Goal: Information Seeking & Learning: Find contact information

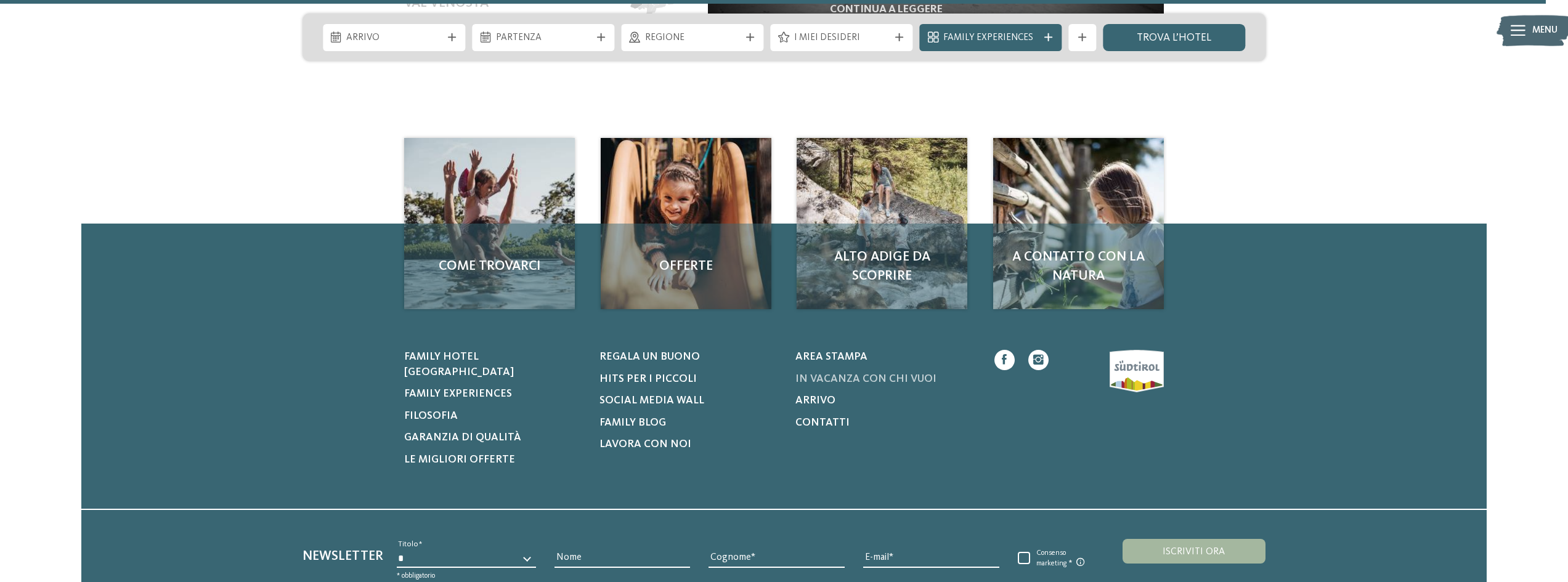
scroll to position [6184, 0]
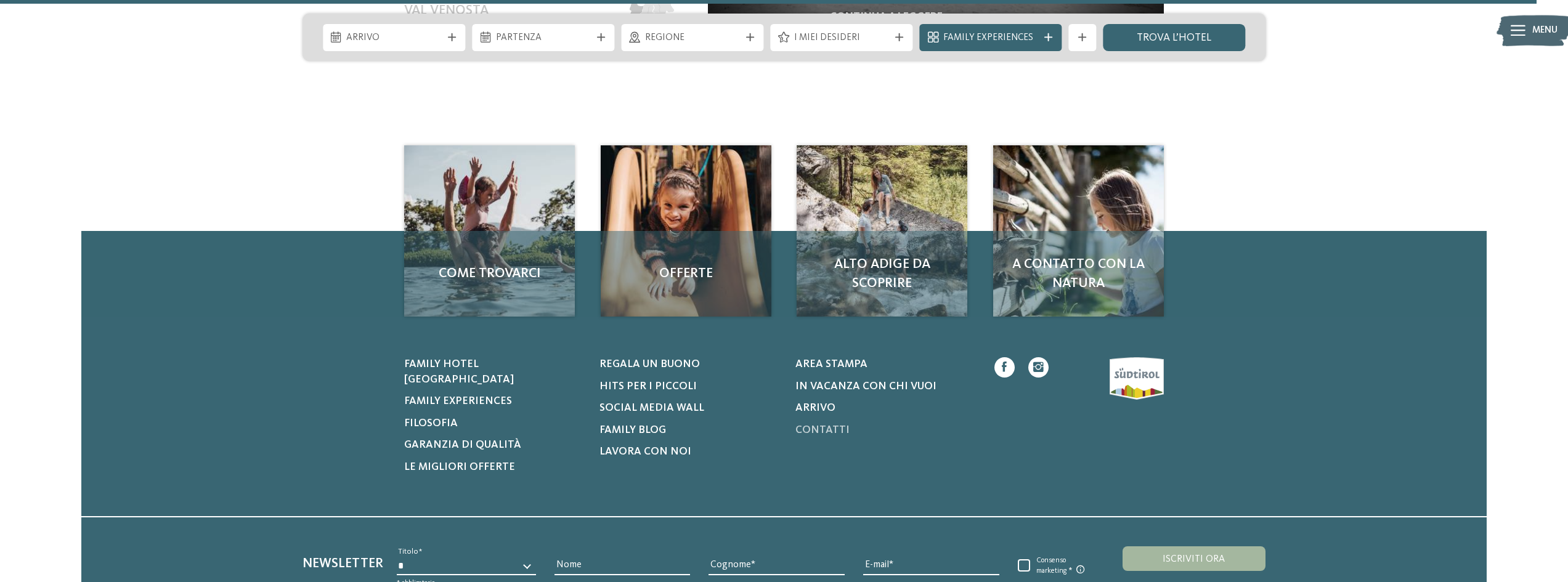
click at [834, 425] on span "Contatti" at bounding box center [822, 430] width 54 height 11
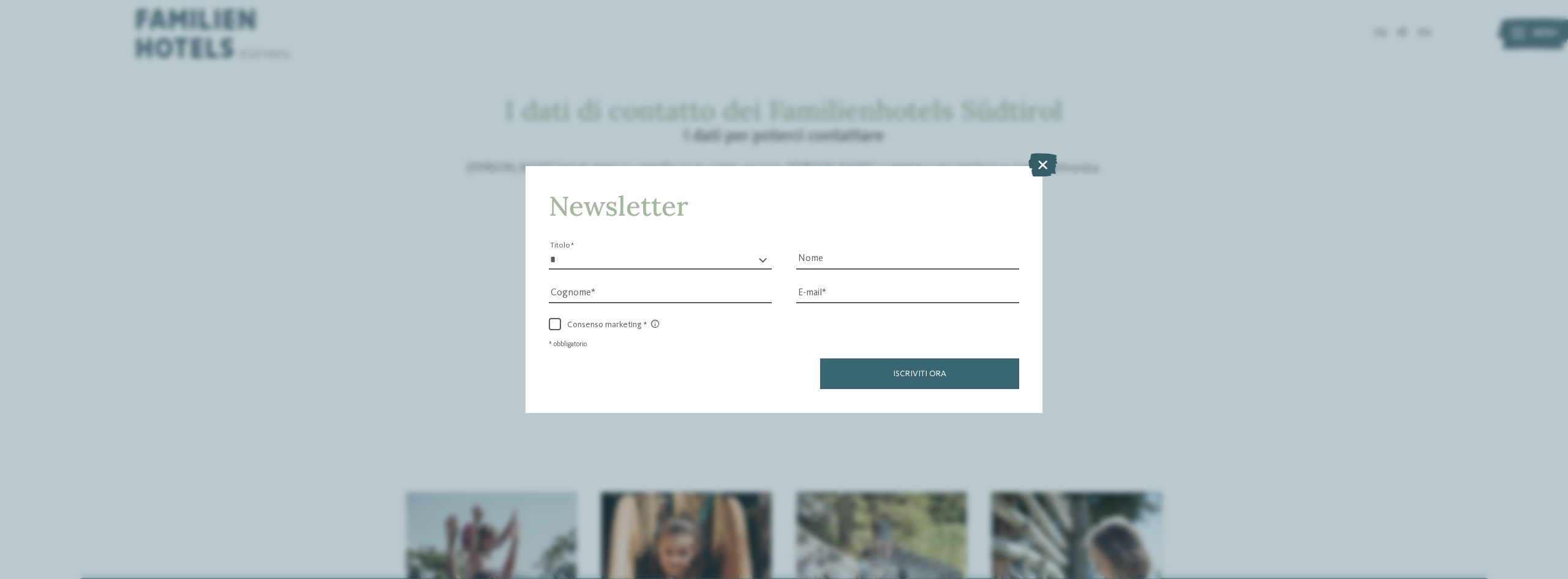
click at [1040, 165] on icon at bounding box center [1042, 165] width 28 height 23
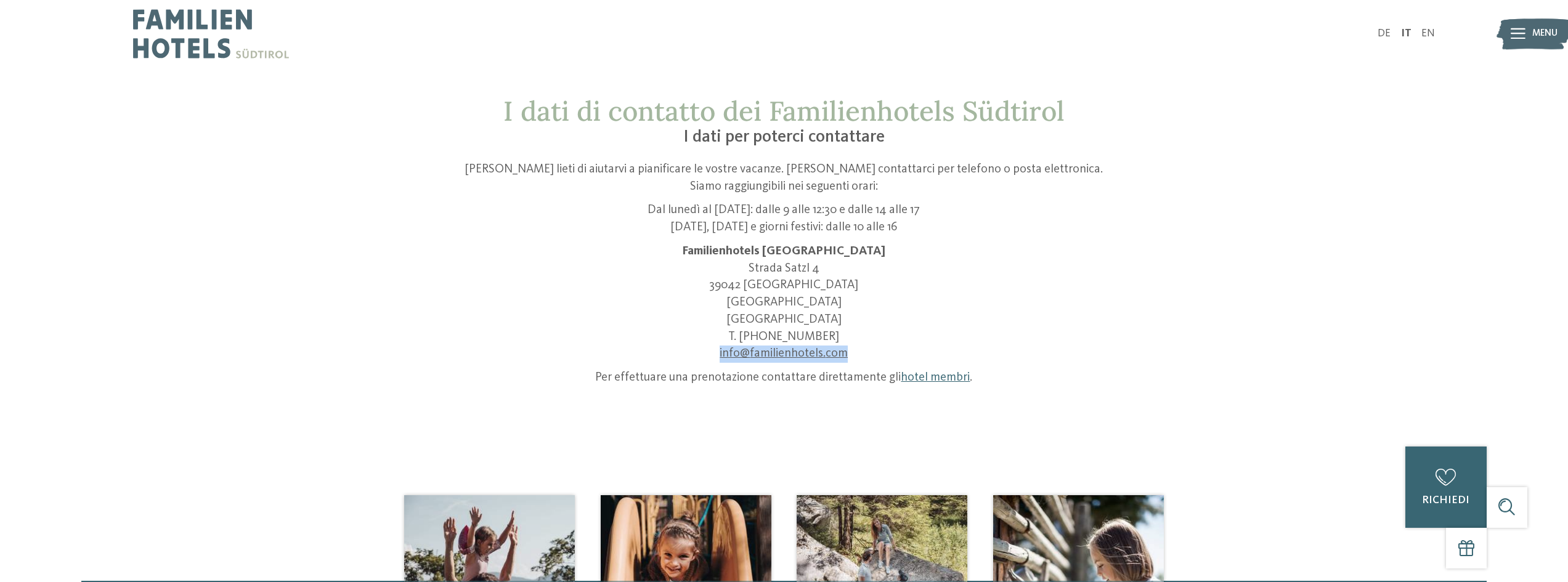
drag, startPoint x: 864, startPoint y: 352, endPoint x: 710, endPoint y: 356, distance: 154.1
click at [713, 356] on p "Familienhotels Südtirol Strada Satzl 4 39042 Bressanone Alto Adige Italia T. +3…" at bounding box center [784, 303] width 645 height 120
copy link "info@ no-spam. familienhotels. no-spam. com"
